Goal: Check status: Check status

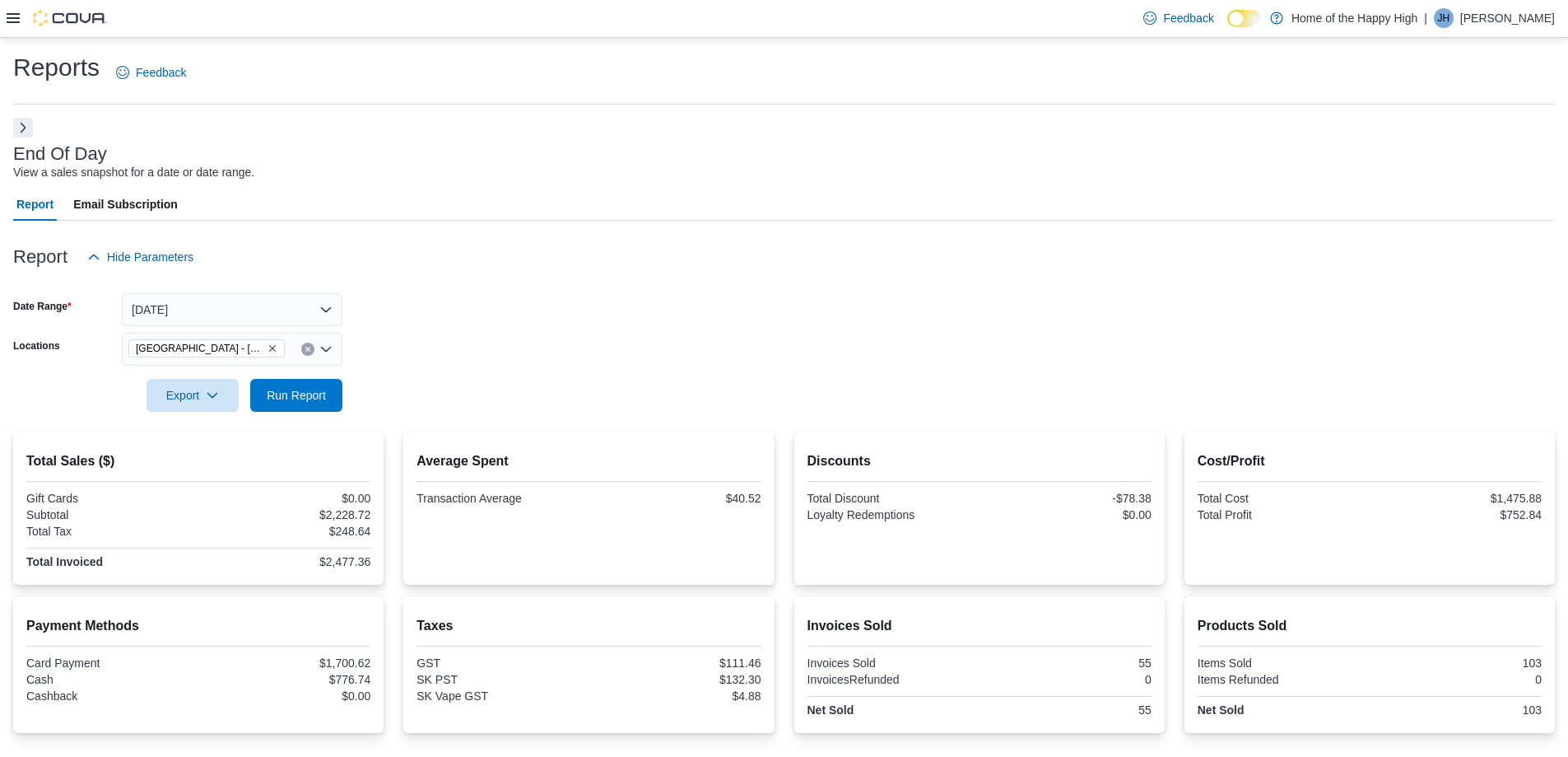
scroll to position [148, 0]
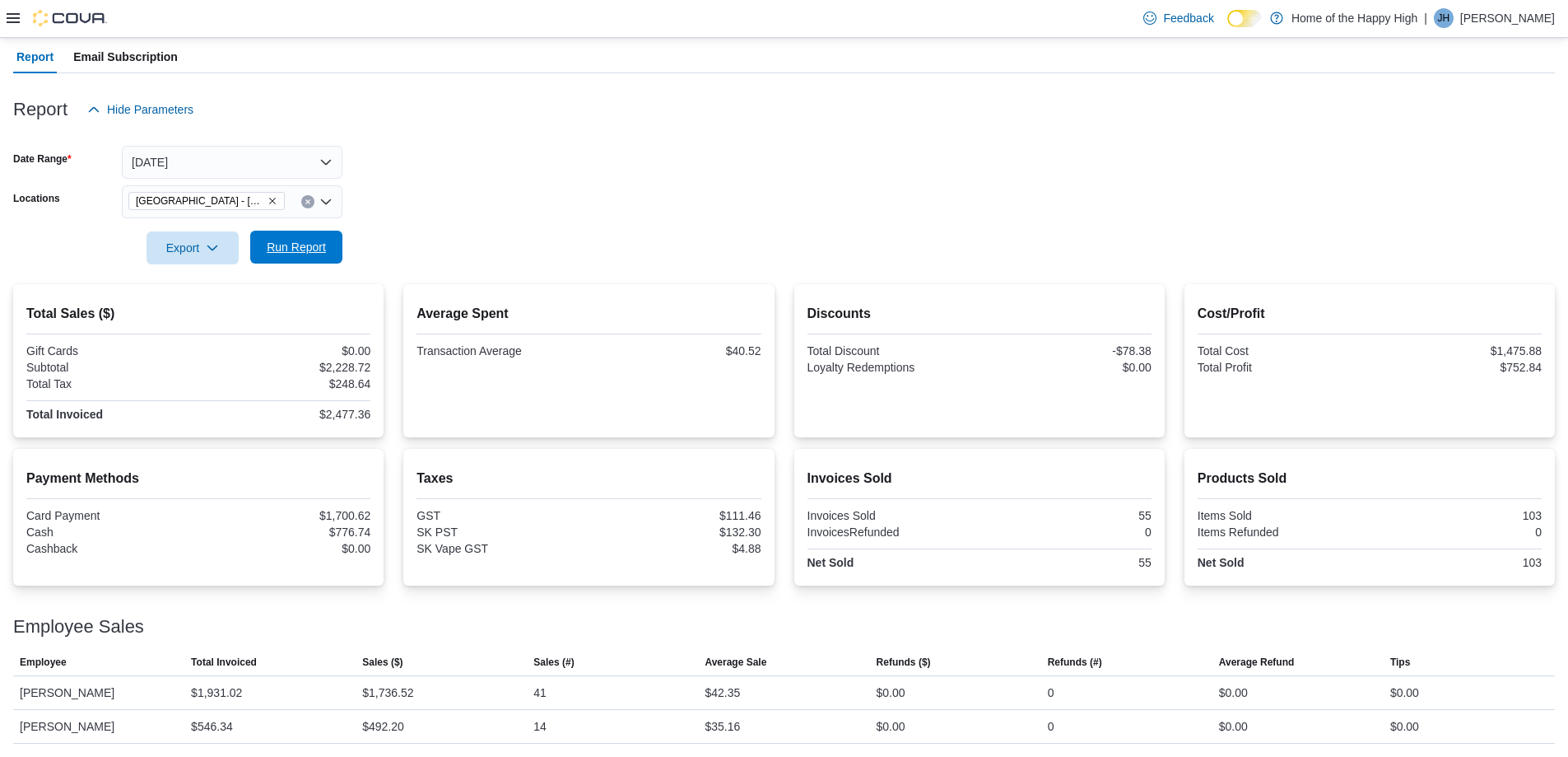
click at [310, 252] on span "Run Report" at bounding box center [296, 246] width 59 height 16
click at [317, 239] on span "Run Report" at bounding box center [296, 246] width 59 height 16
click at [313, 199] on button "Clear input" at bounding box center [307, 201] width 13 height 13
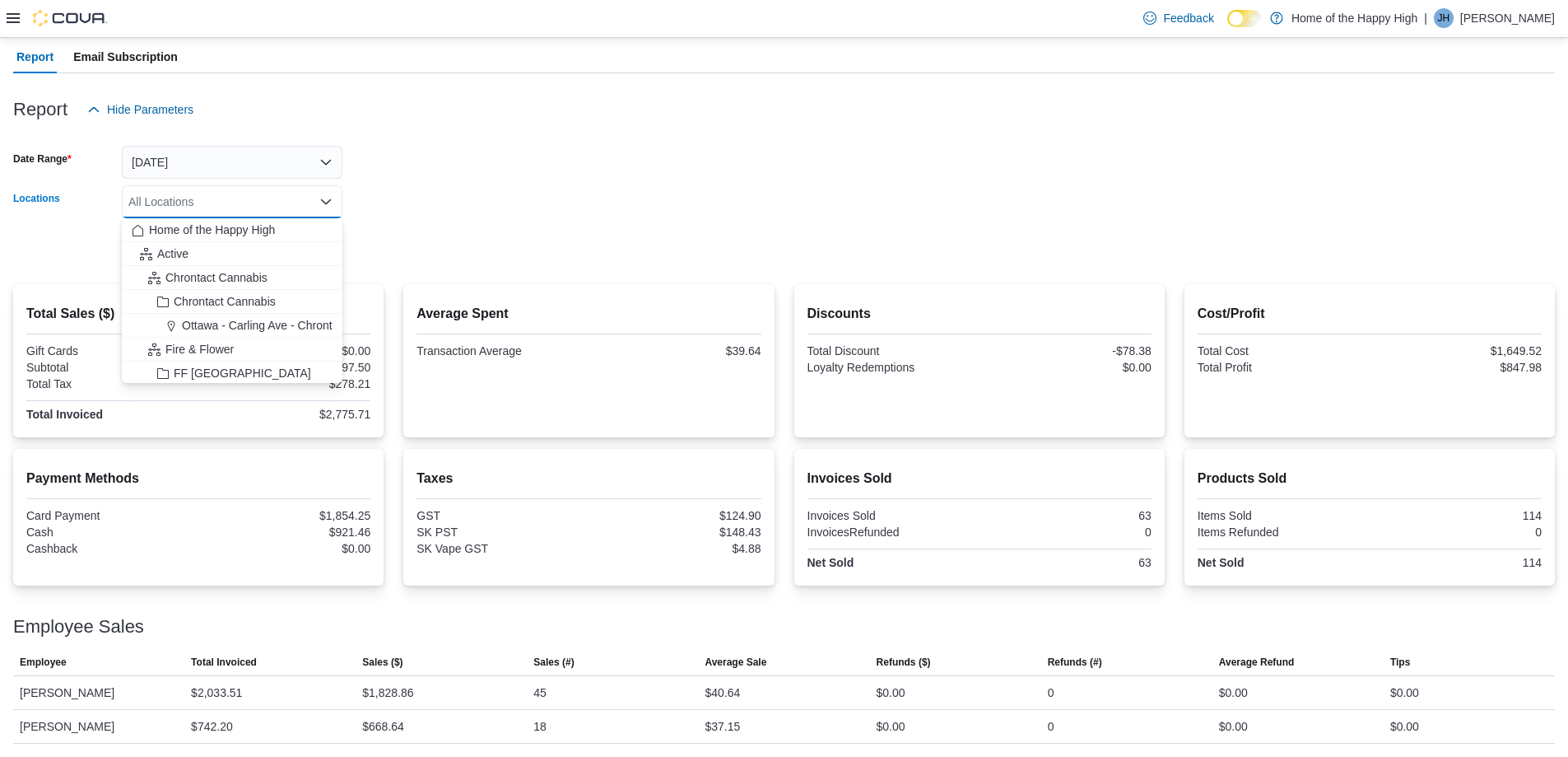
click at [280, 195] on div "All Locations" at bounding box center [232, 202] width 220 height 33
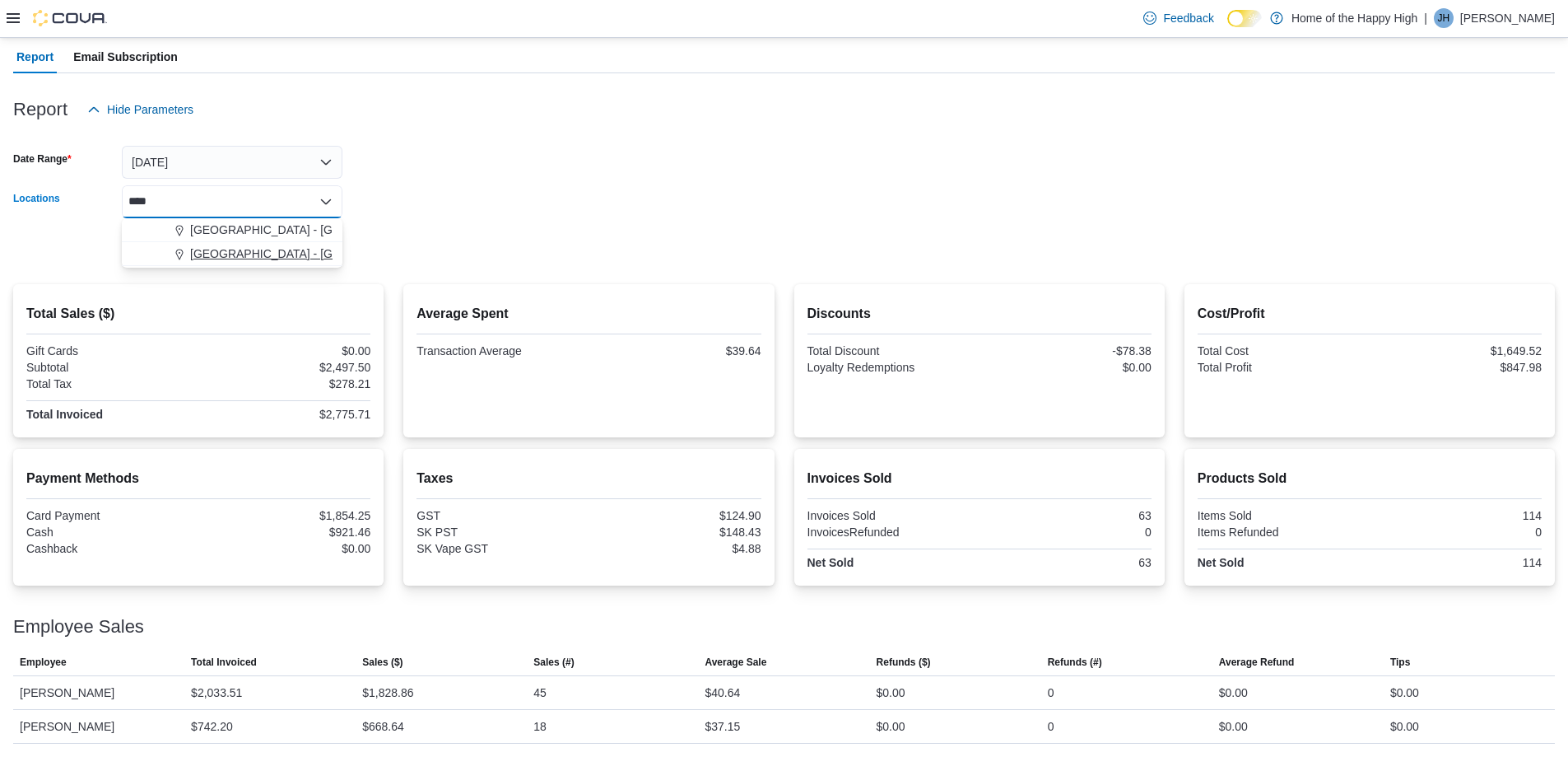
type input "****"
click at [273, 254] on span "[GEOGRAPHIC_DATA] - [GEOGRAPHIC_DATA] - Fire & Flower" at bounding box center [355, 253] width 329 height 16
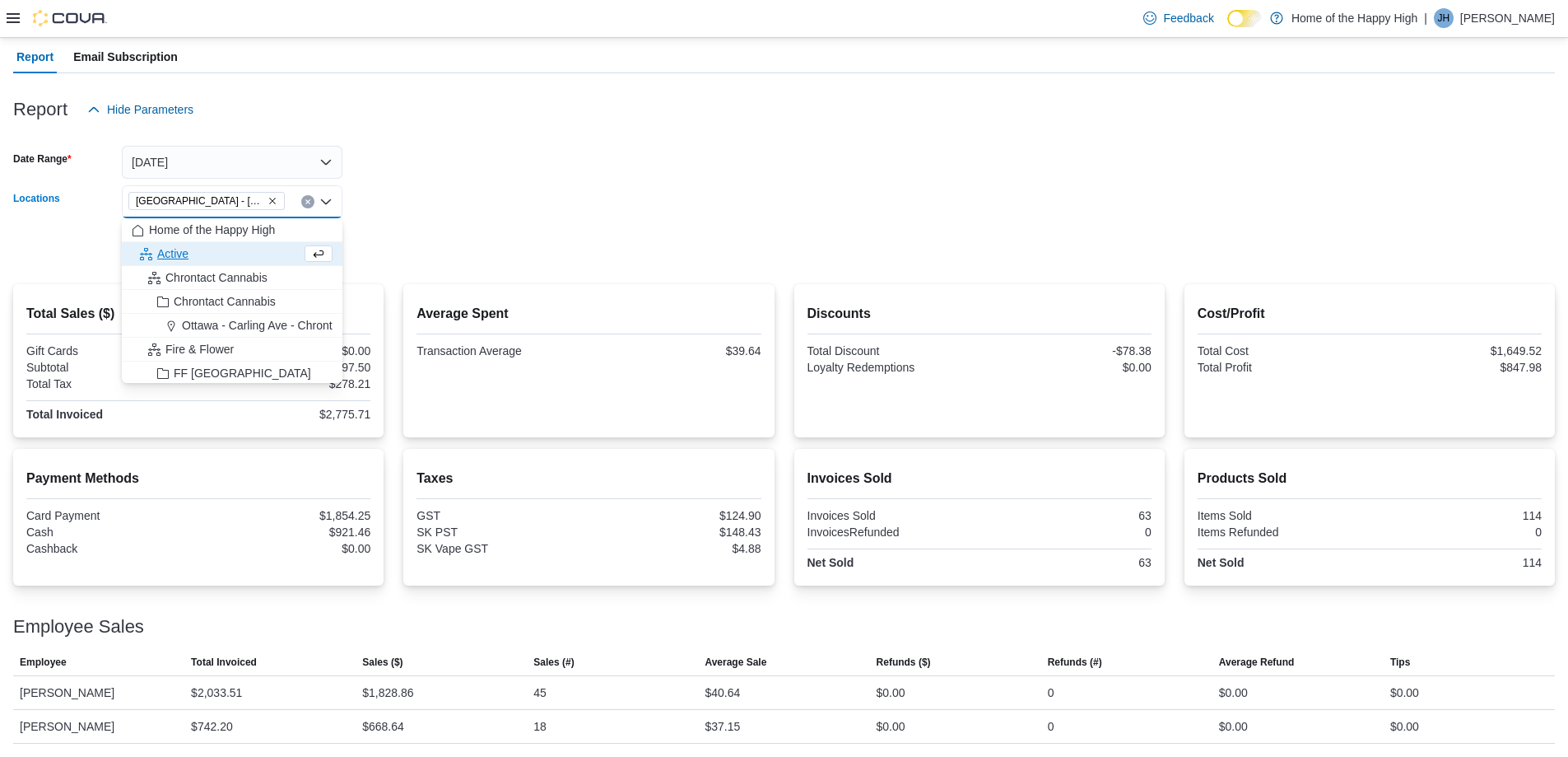
click at [541, 136] on div at bounding box center [783, 136] width 1541 height 20
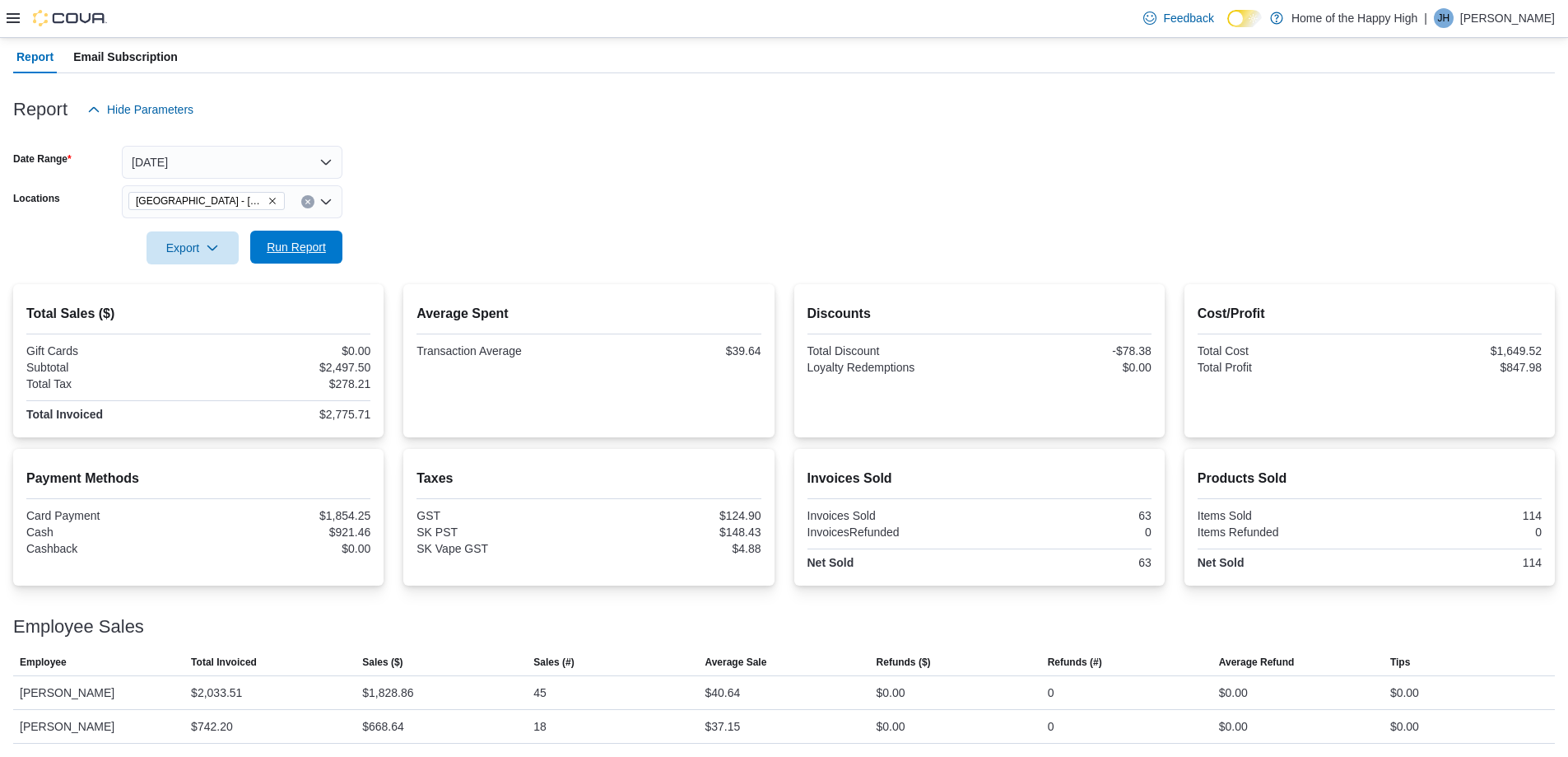
click at [298, 240] on span "Run Report" at bounding box center [296, 246] width 59 height 16
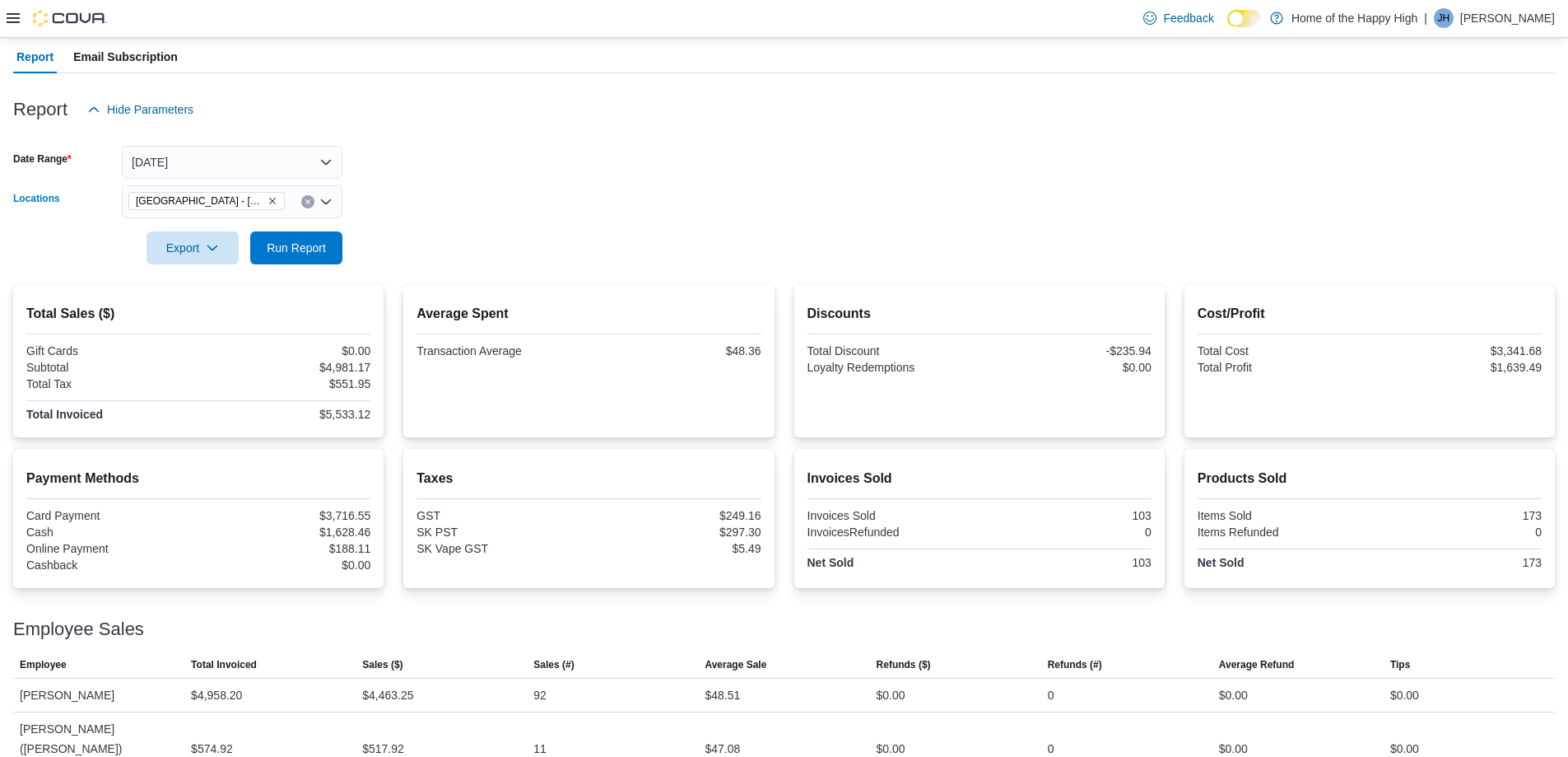
click at [307, 199] on icon "Clear input" at bounding box center [308, 202] width 7 height 7
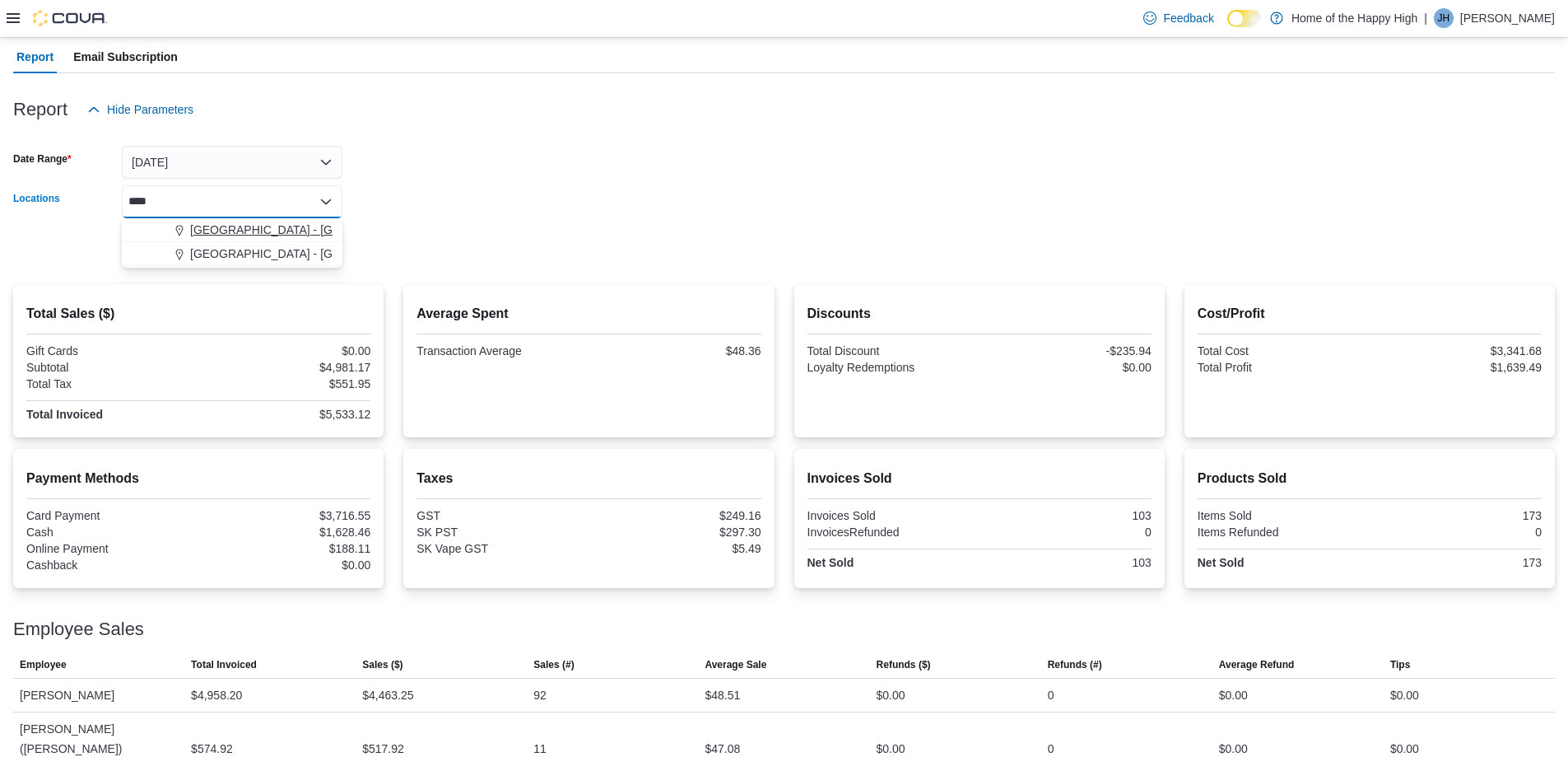
type input "****"
click at [226, 228] on span "[GEOGRAPHIC_DATA] - [GEOGRAPHIC_DATA] - Fire & Flower" at bounding box center [355, 229] width 329 height 16
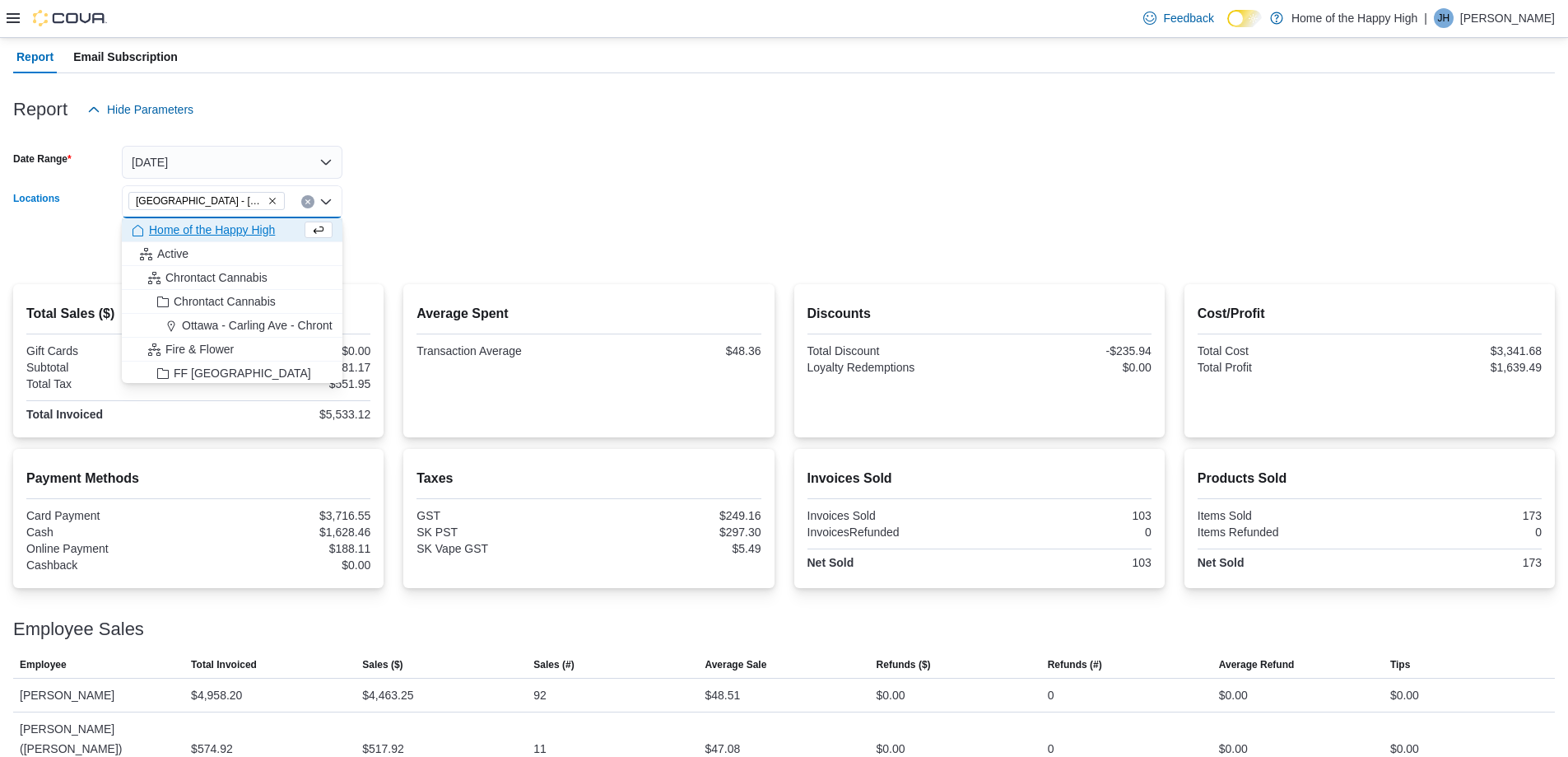
click at [435, 179] on form "Date Range [DATE] Locations [GEOGRAPHIC_DATA] - [GEOGRAPHIC_DATA] - Fire & Flow…" at bounding box center [783, 195] width 1541 height 138
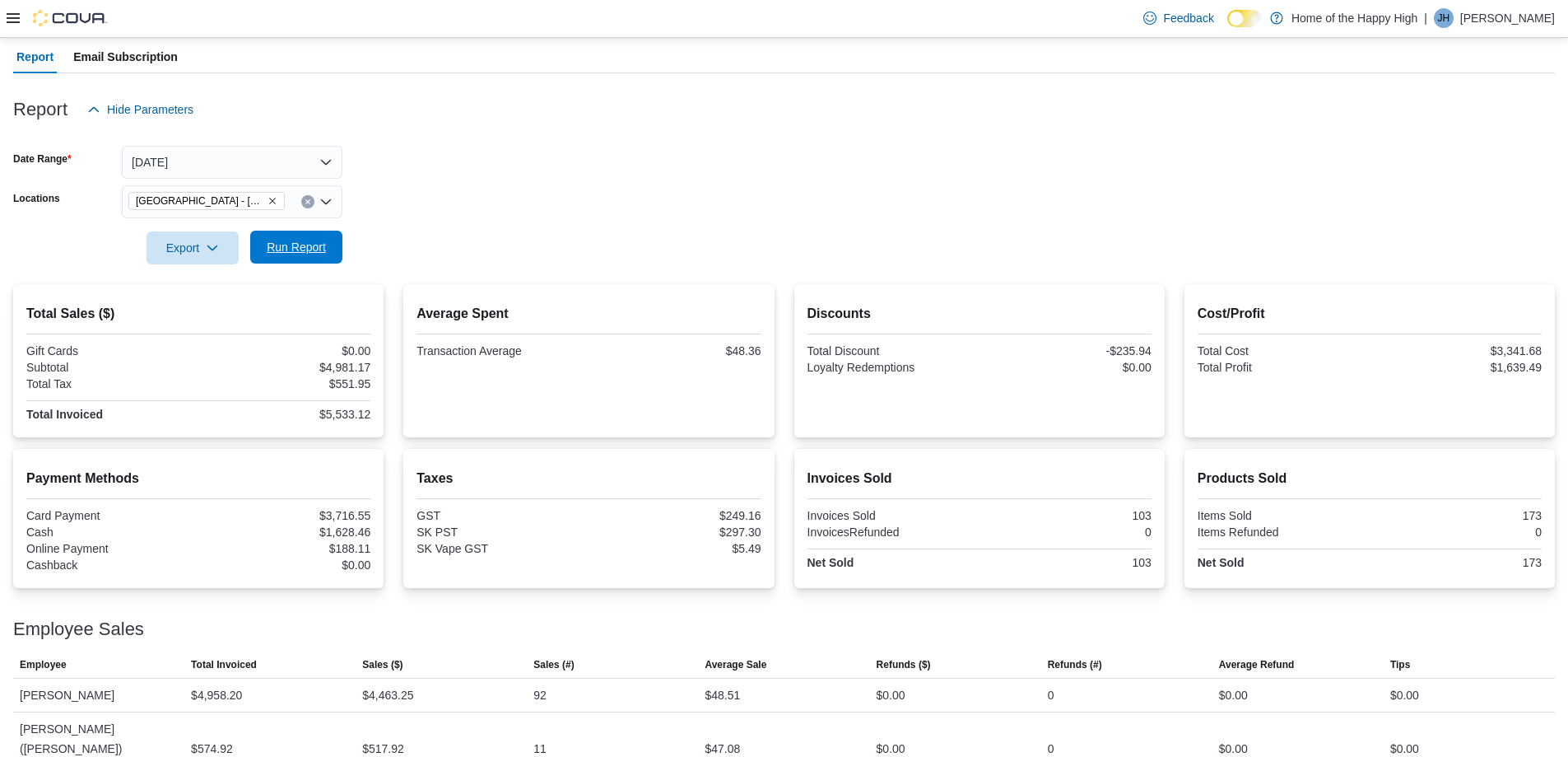
click at [281, 244] on span "Run Report" at bounding box center [296, 246] width 59 height 16
click at [295, 257] on span "Run Report" at bounding box center [296, 247] width 72 height 33
click at [289, 251] on span "Run Report" at bounding box center [296, 246] width 59 height 16
click at [307, 242] on span "Run Report" at bounding box center [296, 246] width 59 height 16
click at [307, 259] on span "Run Report" at bounding box center [296, 247] width 72 height 33
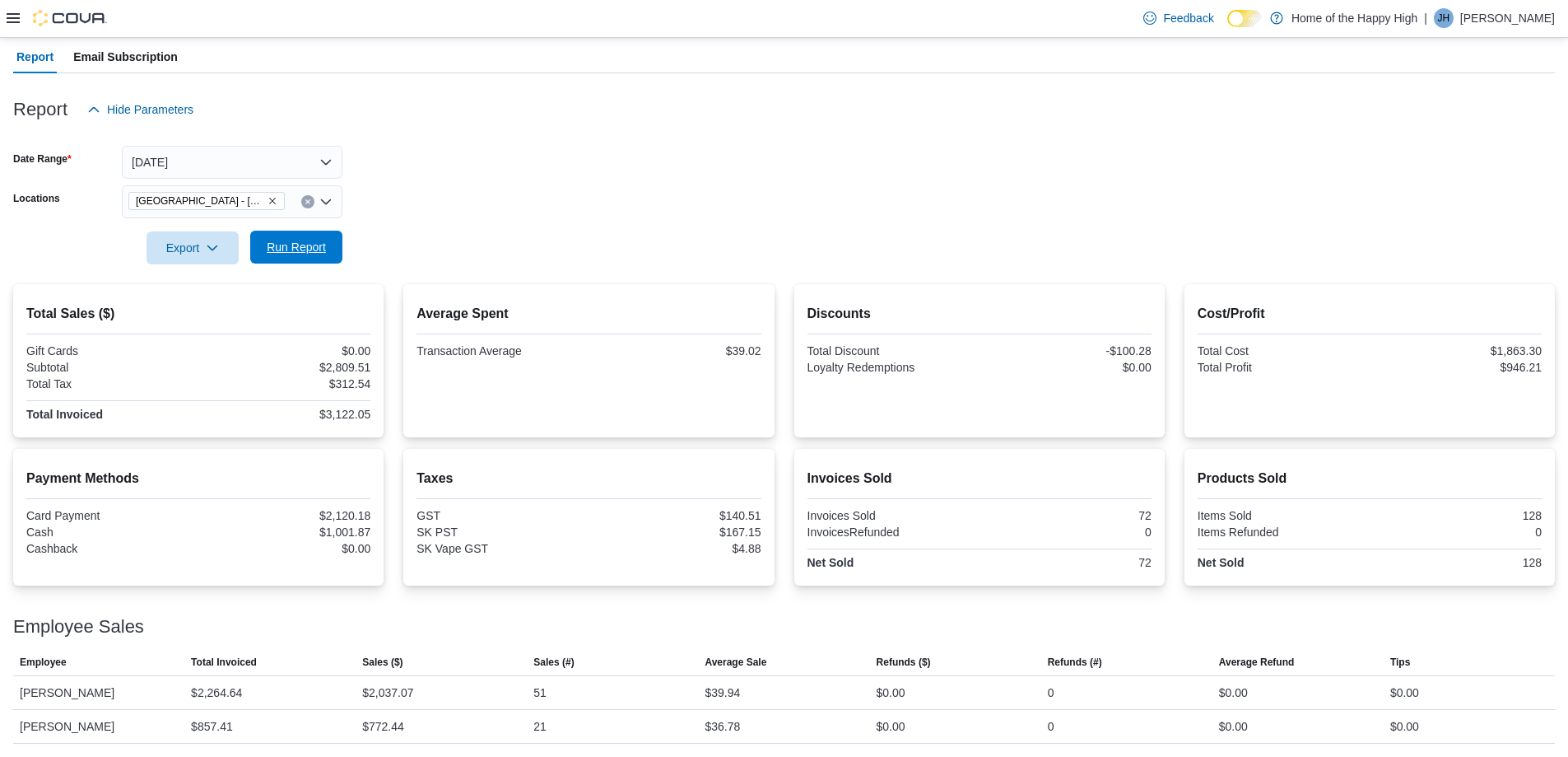
click at [290, 243] on span "Run Report" at bounding box center [296, 246] width 59 height 16
click at [309, 200] on icon "Clear input" at bounding box center [307, 201] width 4 height 4
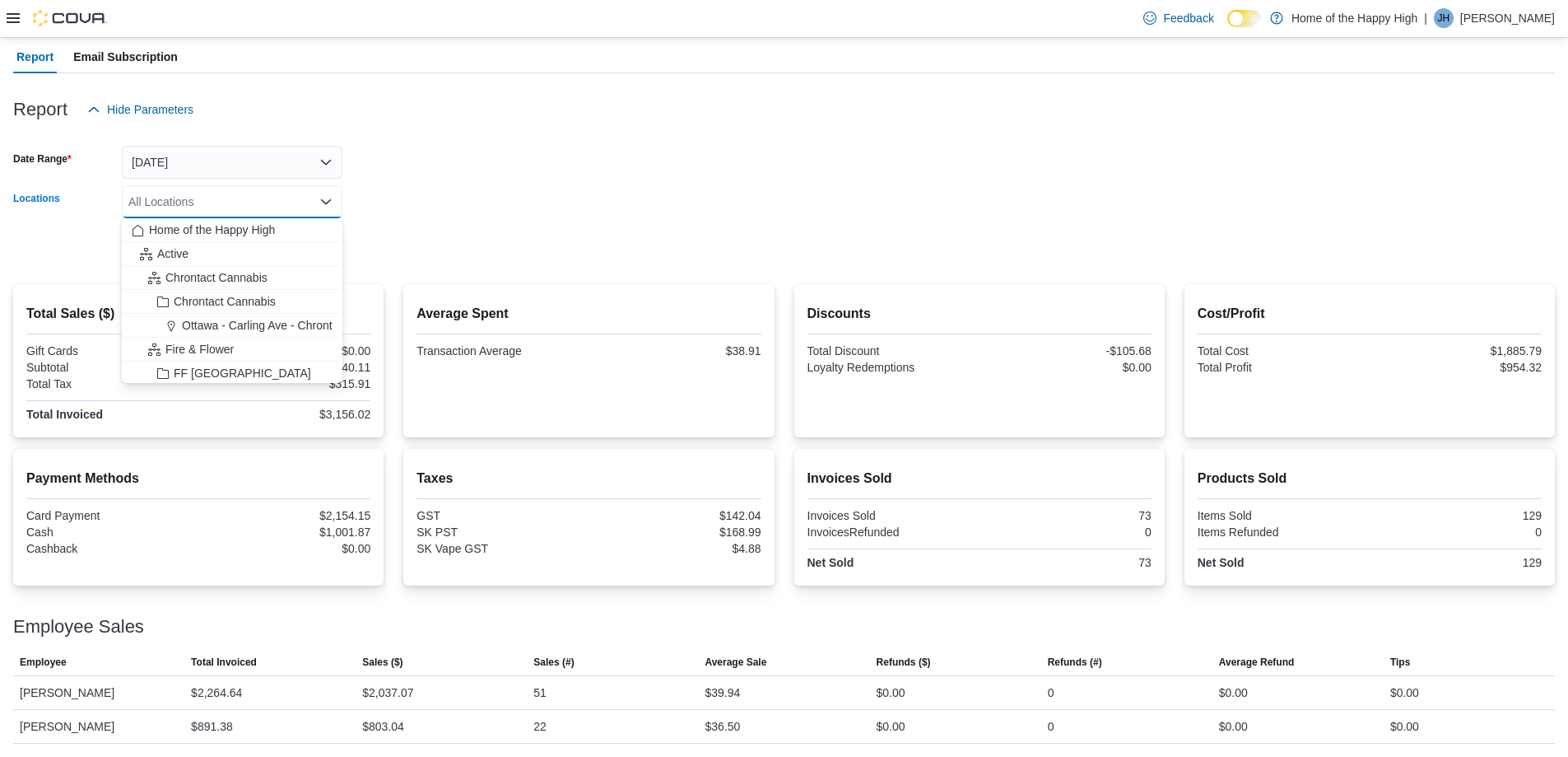
click at [275, 206] on div "All Locations" at bounding box center [232, 202] width 220 height 33
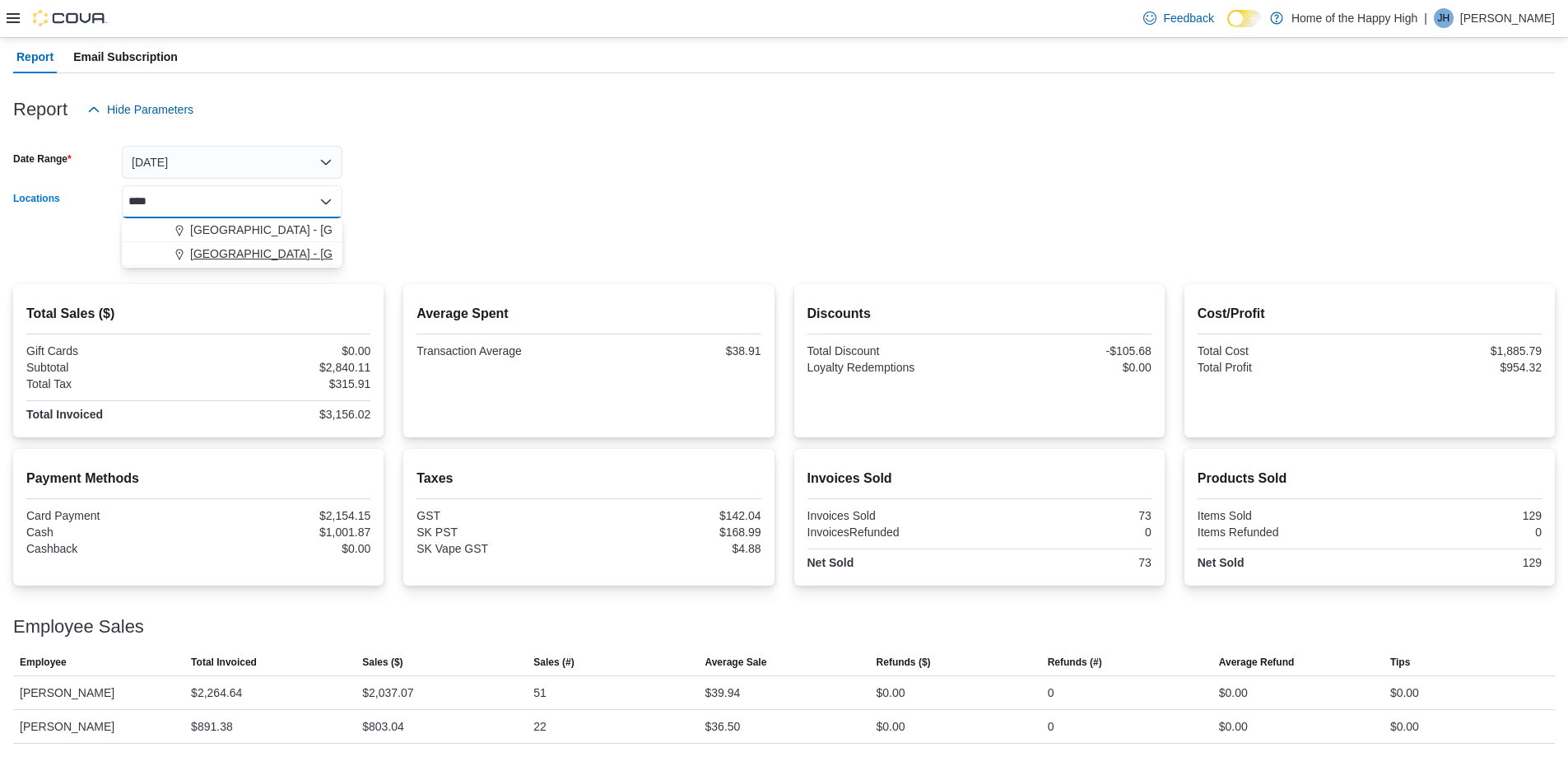
type input "****"
click at [214, 253] on span "[GEOGRAPHIC_DATA] - [GEOGRAPHIC_DATA] - Fire & Flower" at bounding box center [355, 253] width 329 height 16
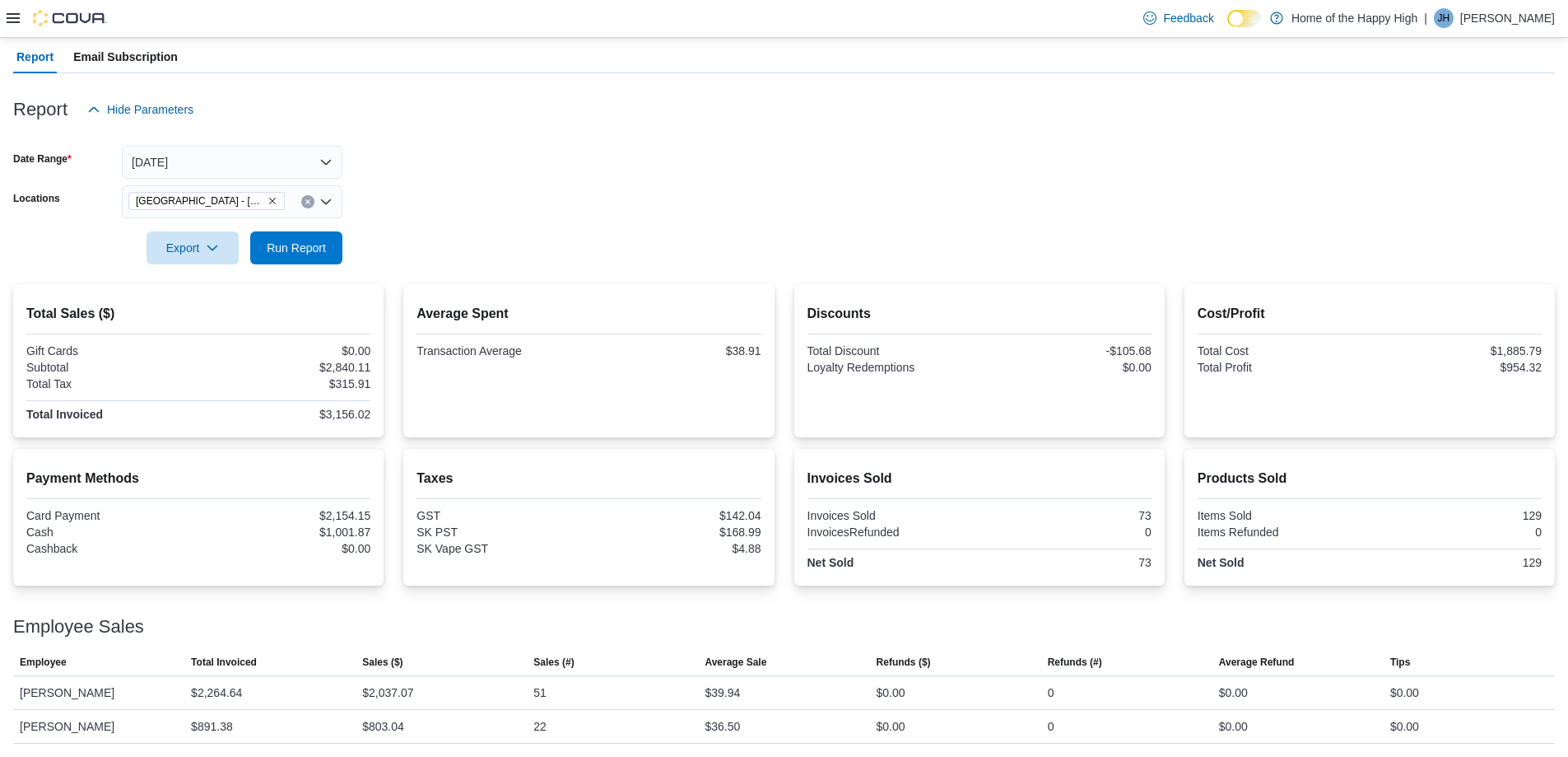
click at [483, 207] on form "Date Range [DATE] Locations [GEOGRAPHIC_DATA] - [GEOGRAPHIC_DATA] - Fire & Flow…" at bounding box center [783, 195] width 1541 height 138
click at [302, 245] on span "Run Report" at bounding box center [296, 246] width 59 height 16
click at [307, 203] on icon "Clear input" at bounding box center [307, 201] width 4 height 4
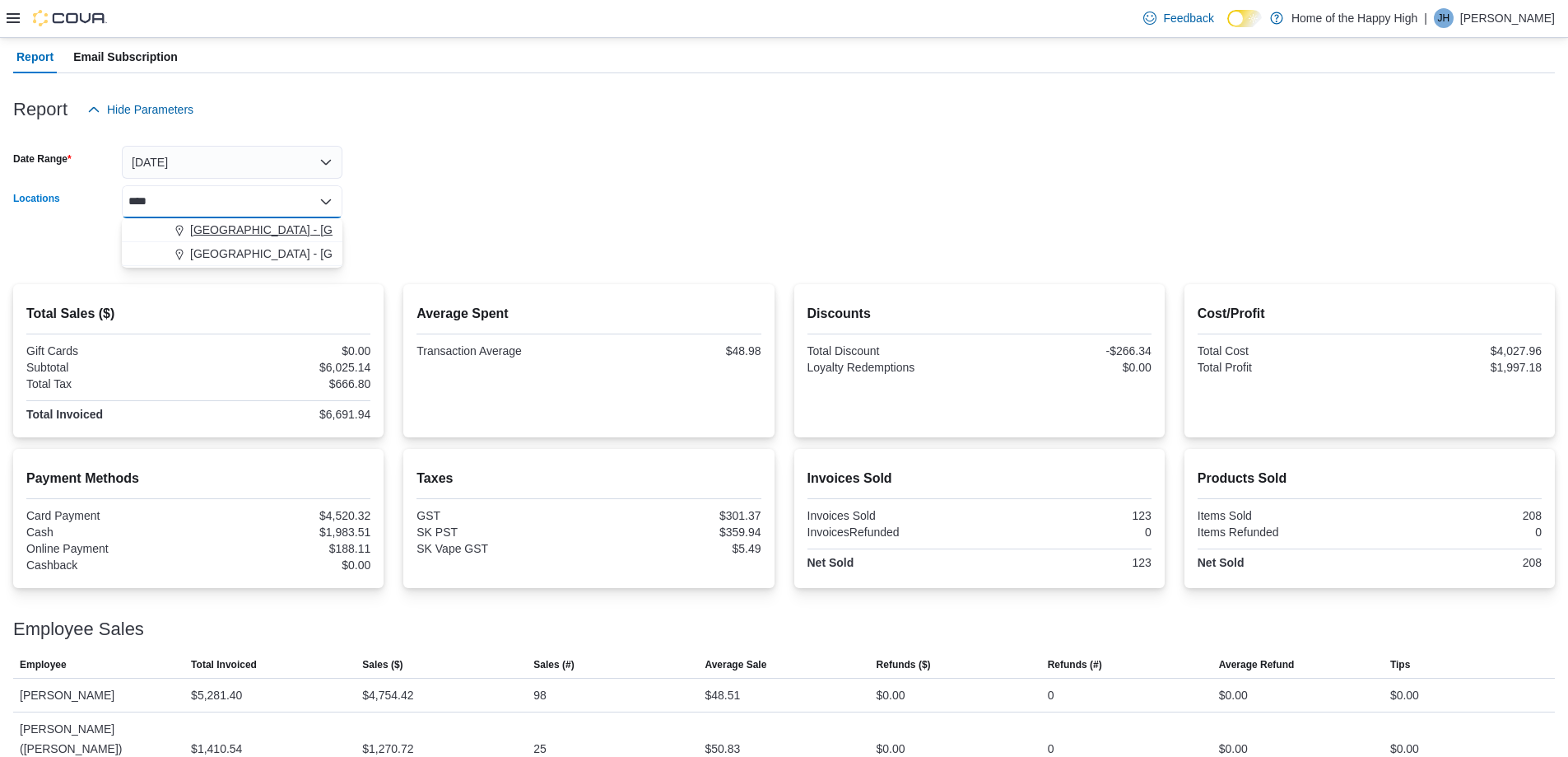
type input "****"
click at [217, 227] on span "[GEOGRAPHIC_DATA] - [GEOGRAPHIC_DATA] - Fire & Flower" at bounding box center [355, 229] width 329 height 16
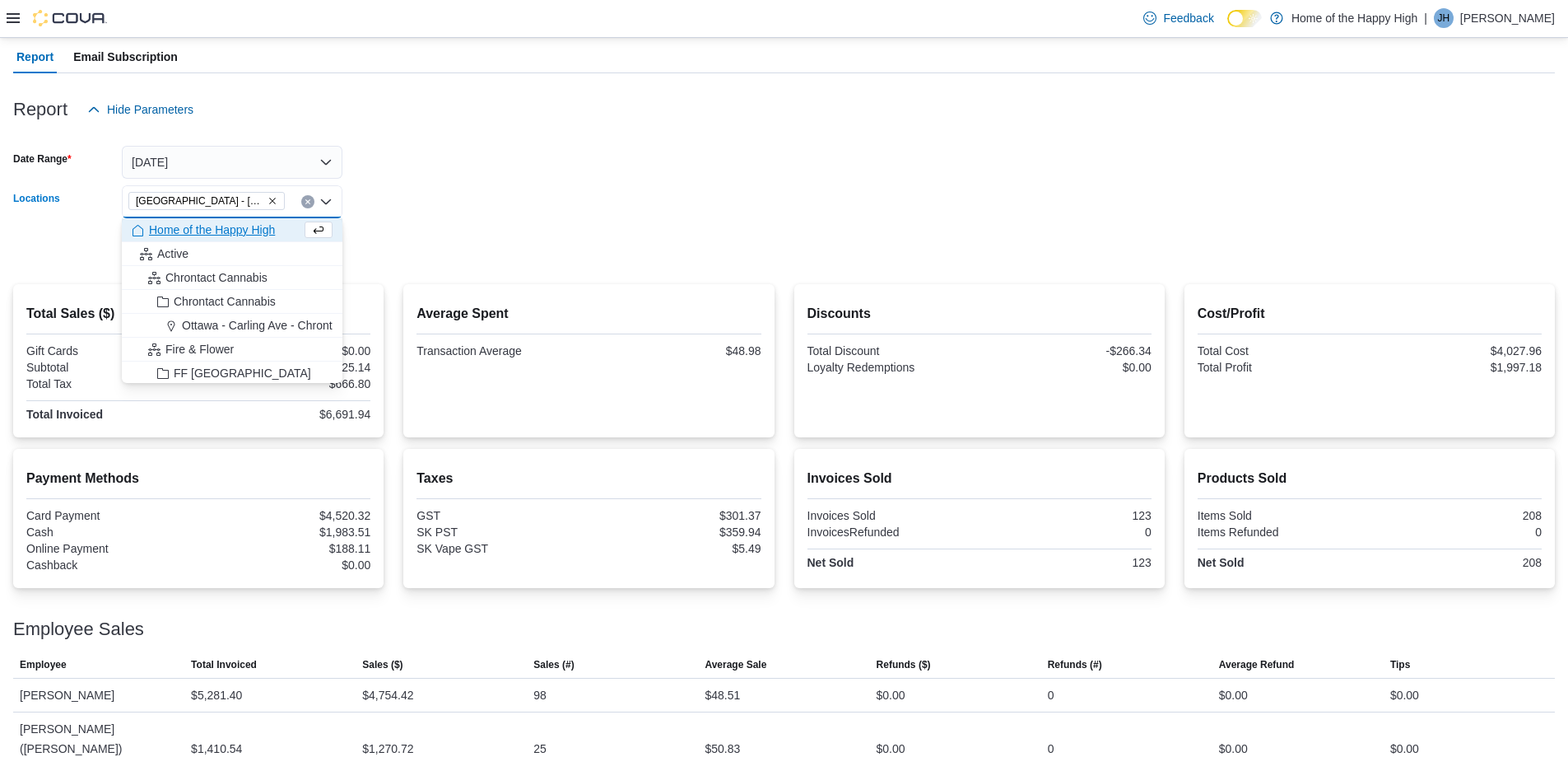
click at [397, 209] on form "Date Range [DATE] Locations [GEOGRAPHIC_DATA] - [GEOGRAPHIC_DATA] - Fire & Flow…" at bounding box center [783, 195] width 1541 height 138
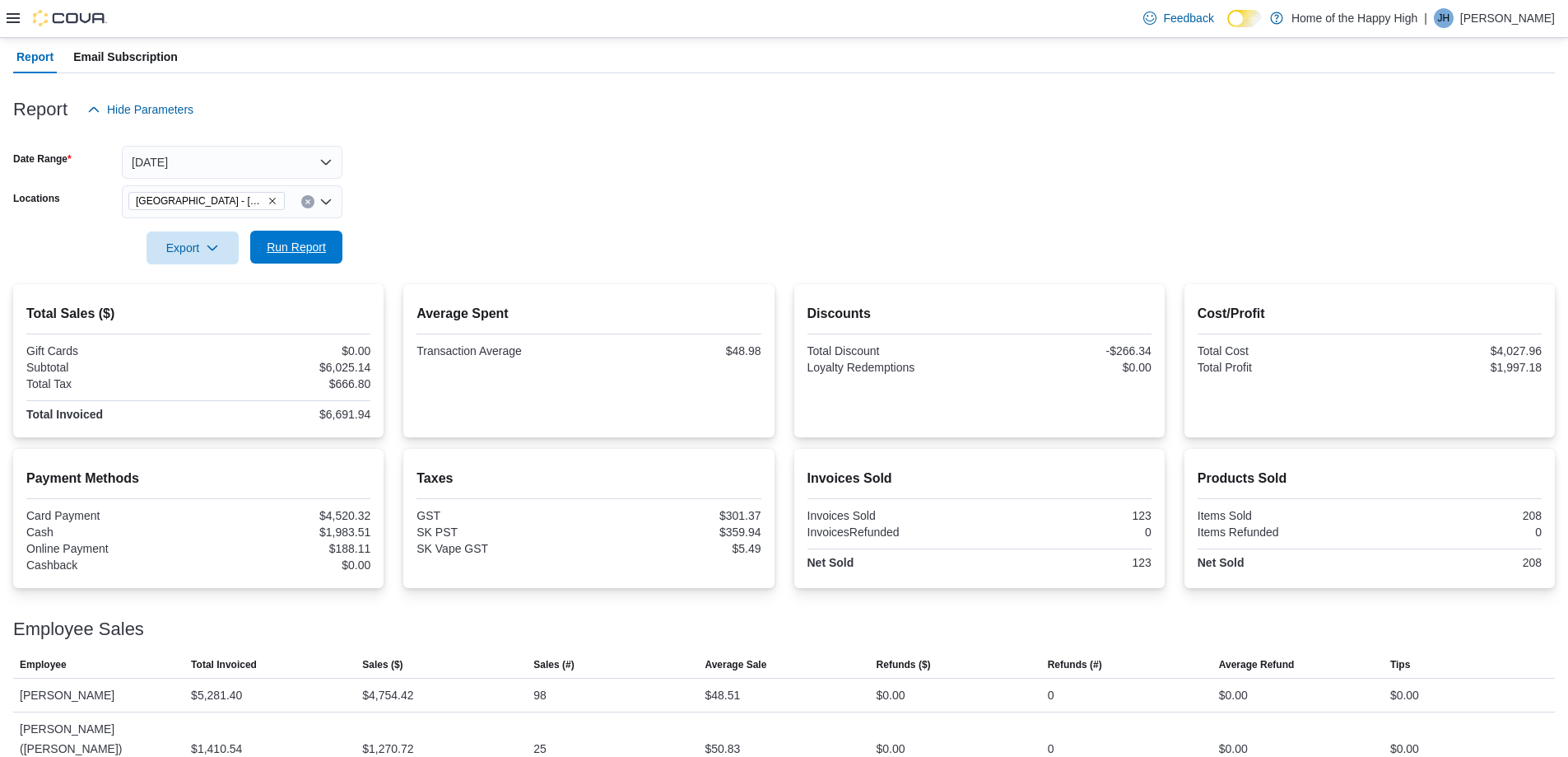
click at [287, 252] on span "Run Report" at bounding box center [296, 246] width 59 height 16
click at [284, 239] on span "Run Report" at bounding box center [296, 246] width 59 height 16
click at [309, 245] on span "Run Report" at bounding box center [296, 246] width 59 height 16
click at [293, 250] on span "Run Report" at bounding box center [296, 246] width 59 height 16
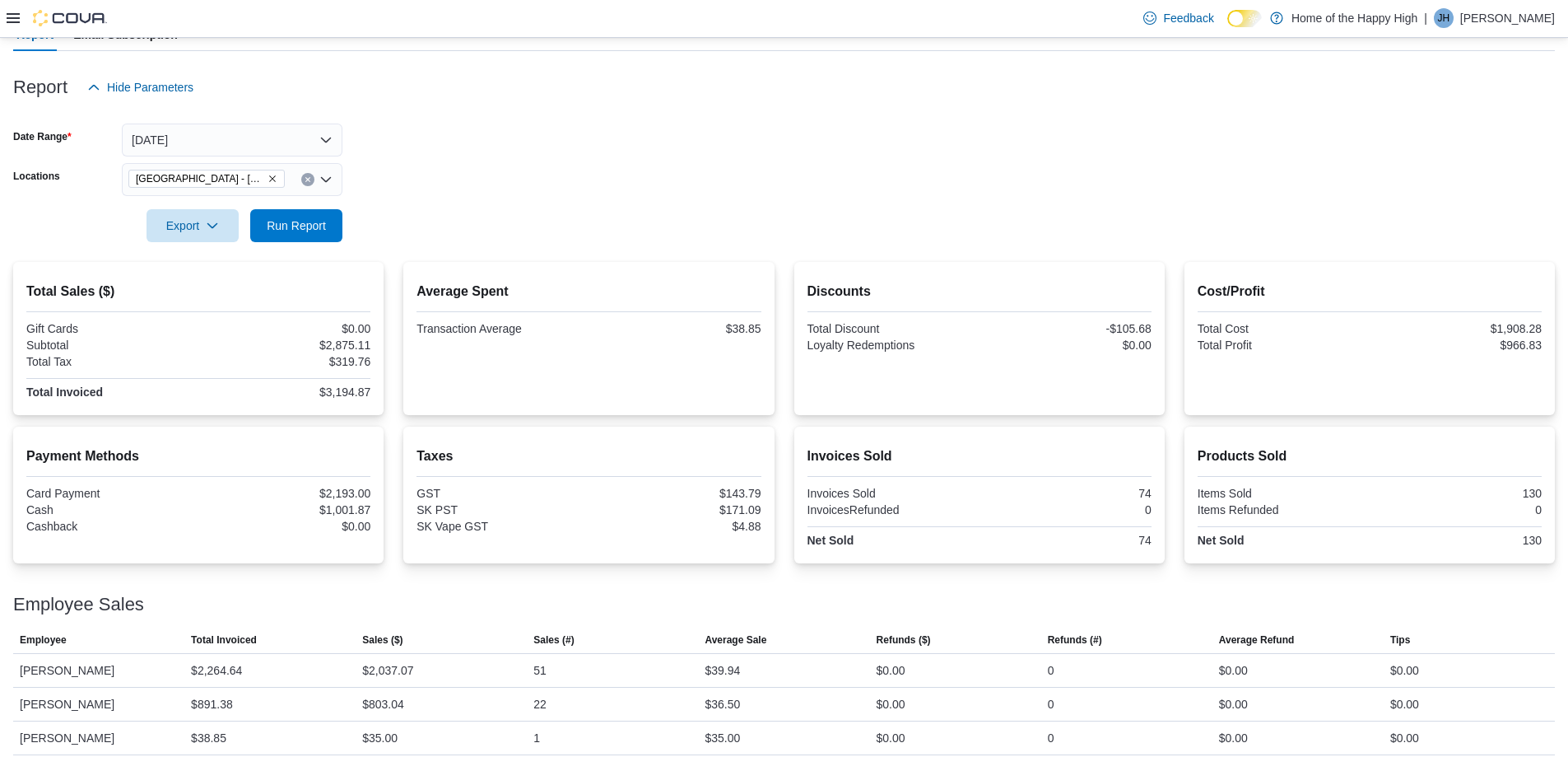
scroll to position [181, 0]
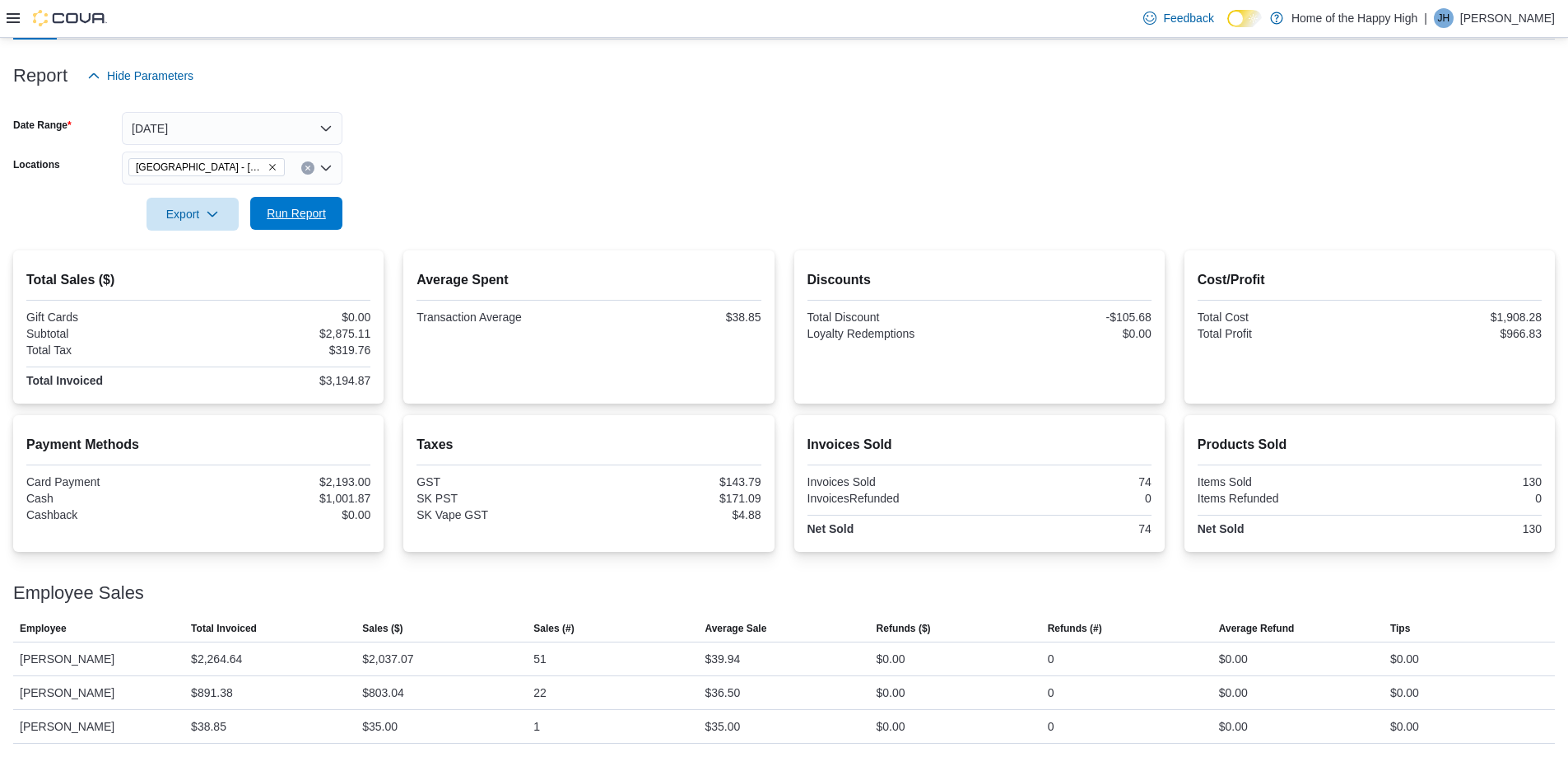
click at [298, 214] on span "Run Report" at bounding box center [296, 213] width 59 height 16
click at [269, 218] on span "Run Report" at bounding box center [296, 213] width 59 height 16
drag, startPoint x: 645, startPoint y: 330, endPoint x: 743, endPoint y: 321, distance: 98.4
click at [742, 322] on div "Average Spent Transaction Average $40.47" at bounding box center [588, 327] width 344 height 127
click at [751, 146] on form "Date Range [DATE] Locations [GEOGRAPHIC_DATA] - [GEOGRAPHIC_DATA] - Fire & Flow…" at bounding box center [783, 160] width 1541 height 138
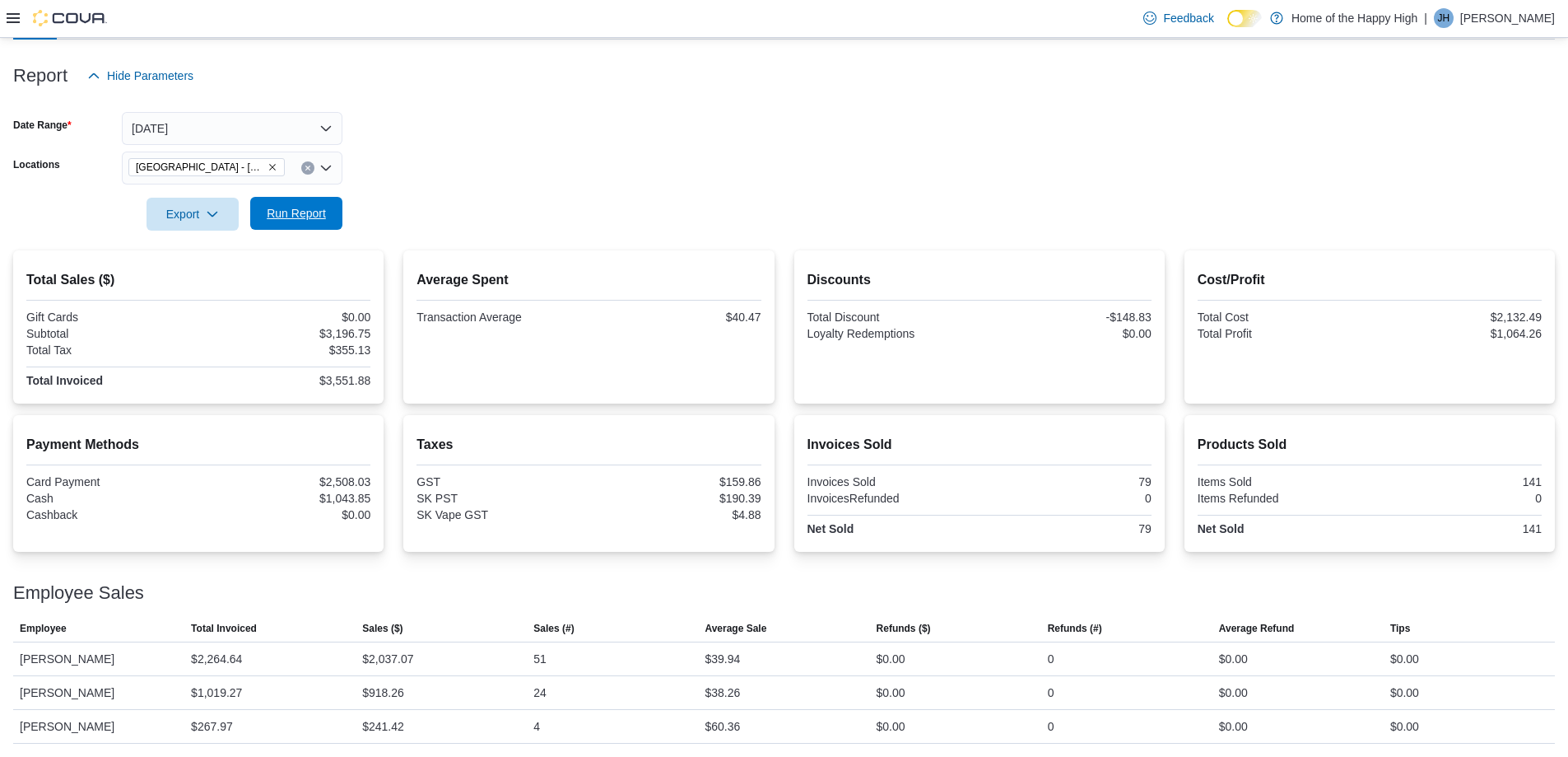
click at [310, 222] on span "Run Report" at bounding box center [296, 213] width 72 height 33
